Goal: Find specific page/section

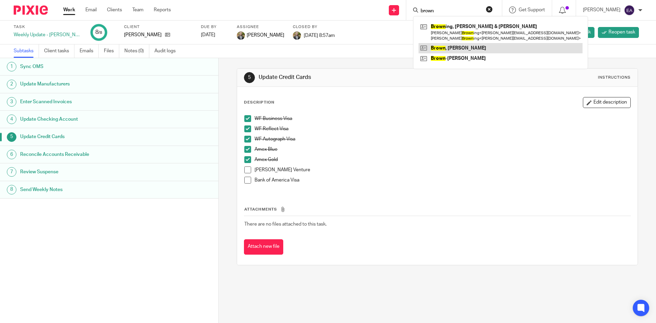
type input "brown"
click at [455, 49] on link at bounding box center [501, 48] width 164 height 10
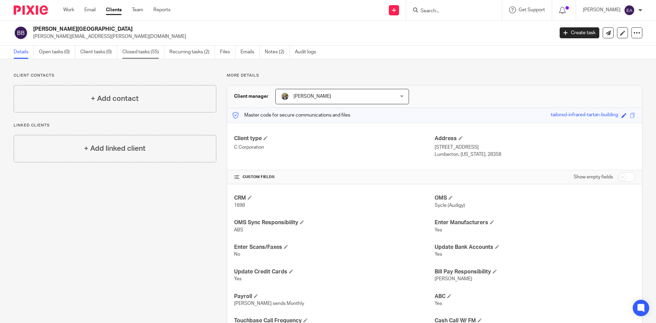
click at [162, 51] on link "Closed tasks (55)" at bounding box center [143, 51] width 42 height 13
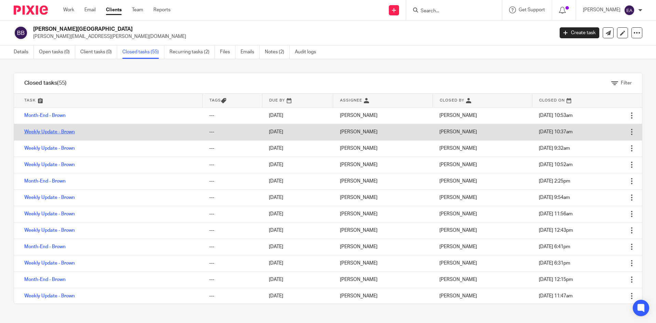
click at [62, 133] on link "Weekly Update - Brown" at bounding box center [49, 132] width 51 height 5
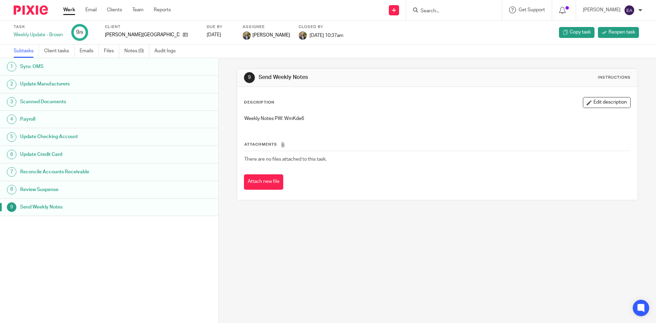
click at [37, 69] on h1 "Sync OMS" at bounding box center [84, 67] width 128 height 10
